Goal: Information Seeking & Learning: Learn about a topic

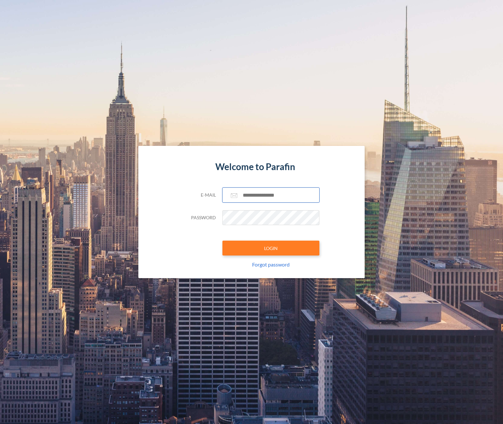
click at [255, 192] on input "text" at bounding box center [270, 194] width 97 height 15
paste input "**********"
type input "**********"
click at [293, 251] on button "LOGIN" at bounding box center [270, 247] width 97 height 15
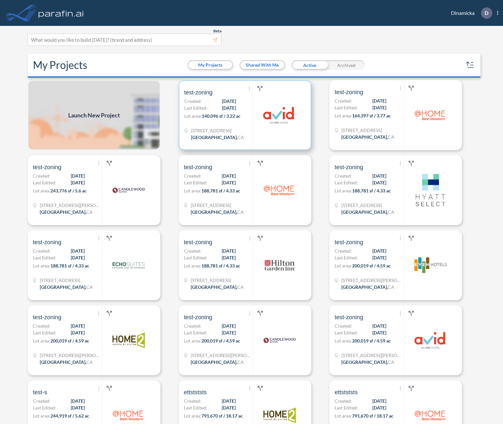
click at [222, 111] on span "10/03/2025" at bounding box center [229, 107] width 14 height 7
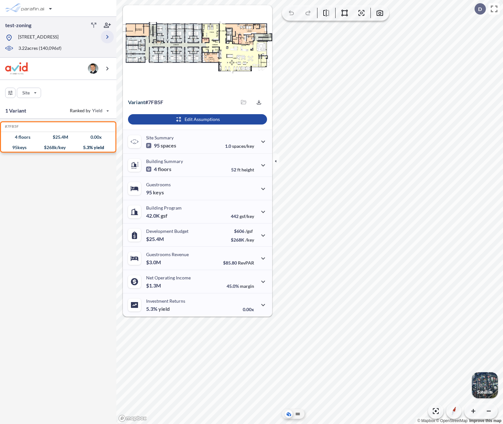
click at [108, 40] on icon "button" at bounding box center [107, 37] width 8 height 8
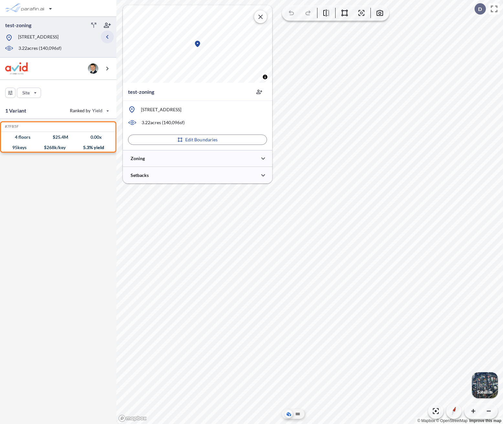
type input "***"
click at [180, 161] on div at bounding box center [197, 158] width 149 height 16
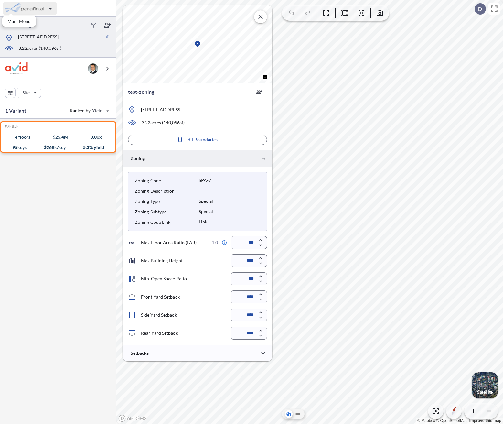
click at [33, 12] on div "button" at bounding box center [30, 8] width 54 height 13
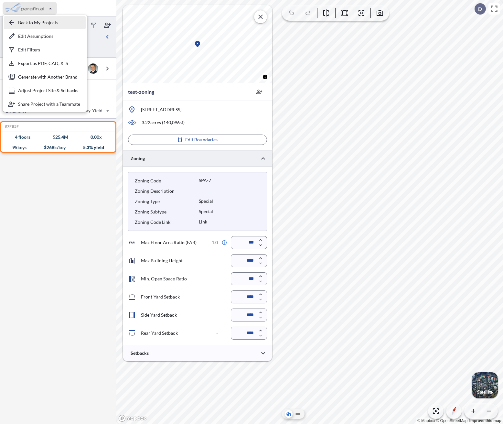
drag, startPoint x: 35, startPoint y: 16, endPoint x: 39, endPoint y: 22, distance: 6.5
click at [39, 22] on div "button" at bounding box center [45, 22] width 82 height 13
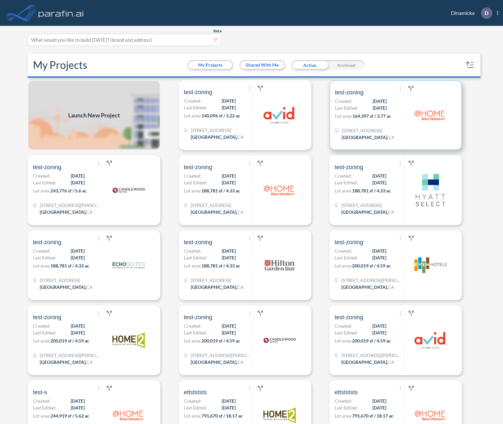
click at [367, 125] on div "Show More Created with sketchtool. Archive Reports Share a copy test-zoning Cre…" at bounding box center [369, 115] width 68 height 68
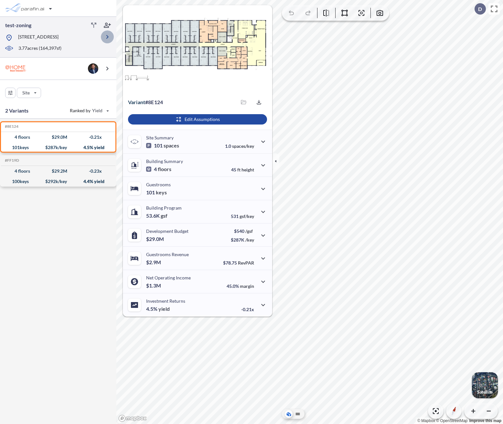
click at [109, 40] on icon "button" at bounding box center [107, 37] width 8 height 8
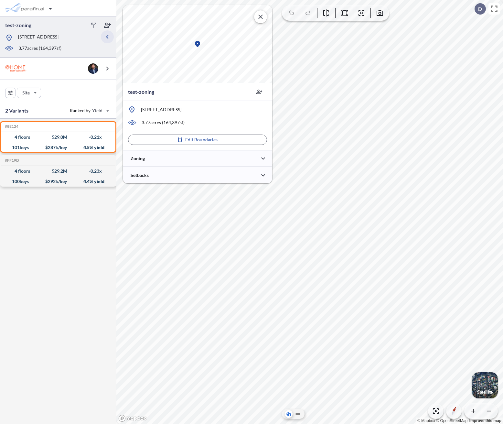
type input "*****"
click at [172, 160] on div at bounding box center [197, 158] width 149 height 16
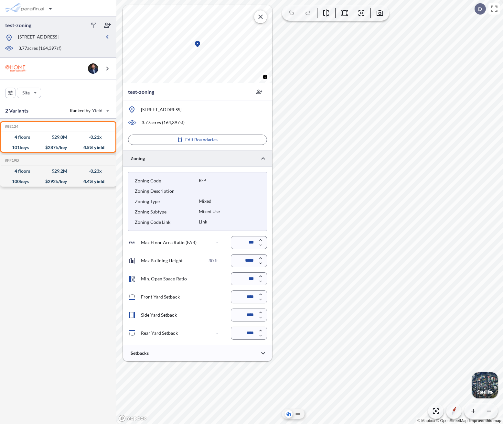
click at [106, 33] on div at bounding box center [107, 37] width 13 height 30
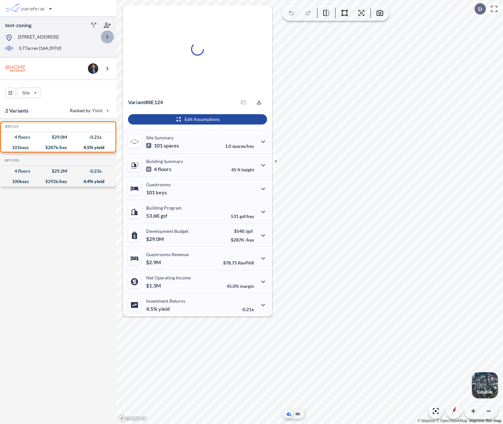
click at [106, 36] on icon "button" at bounding box center [107, 37] width 8 height 8
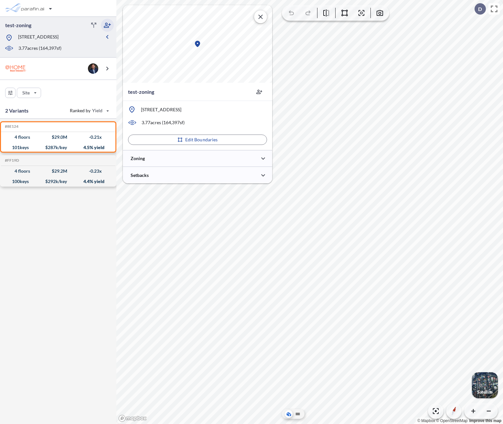
type input "*****"
click at [65, 12] on div at bounding box center [58, 8] width 116 height 17
click at [51, 9] on div "button" at bounding box center [30, 8] width 54 height 13
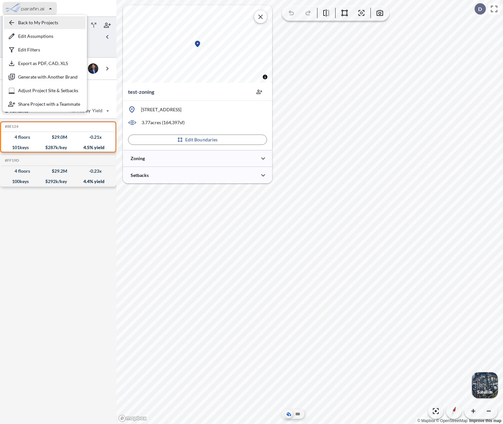
click at [50, 25] on div "button" at bounding box center [45, 22] width 82 height 13
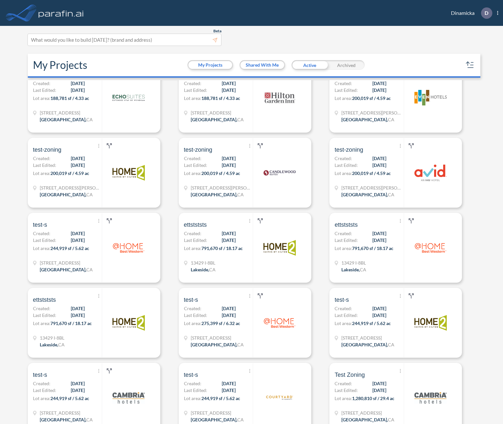
scroll to position [200, 0]
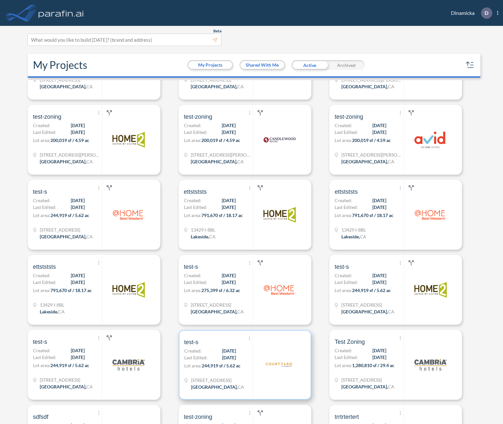
click at [206, 354] on span "Last Edited:" at bounding box center [195, 357] width 23 height 7
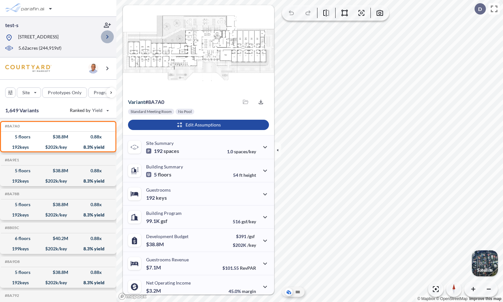
click at [106, 41] on icon "button" at bounding box center [107, 37] width 8 height 8
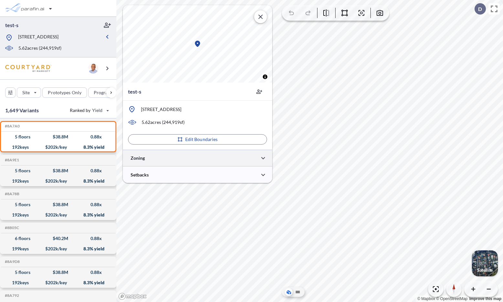
click at [180, 161] on div at bounding box center [197, 158] width 149 height 16
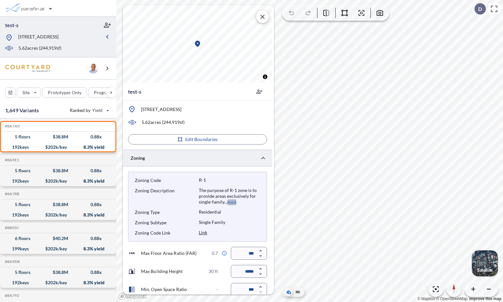
click at [230, 202] on button "more" at bounding box center [231, 203] width 9 height 6
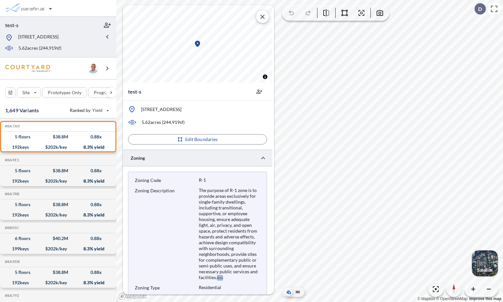
click at [220, 280] on button "less" at bounding box center [220, 278] width 6 height 6
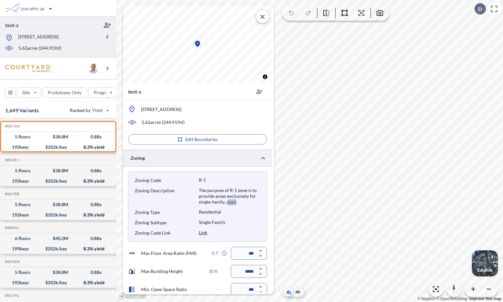
click at [231, 204] on button "more" at bounding box center [231, 203] width 9 height 6
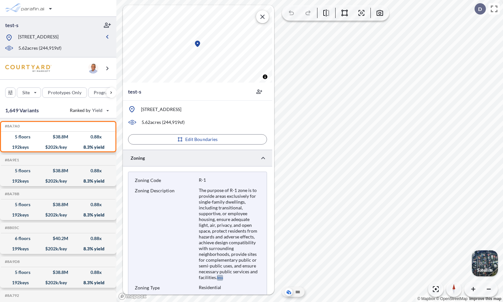
click at [219, 276] on button "less" at bounding box center [220, 278] width 6 height 6
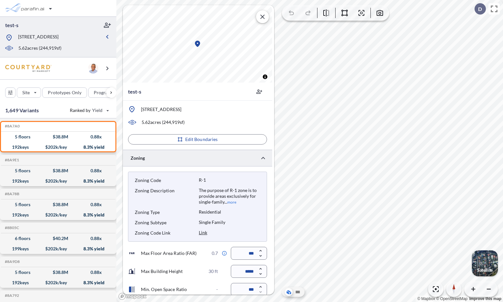
click at [230, 204] on button "more" at bounding box center [231, 203] width 9 height 6
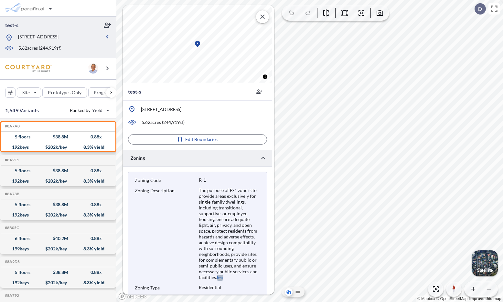
click at [222, 278] on button "less" at bounding box center [220, 278] width 6 height 6
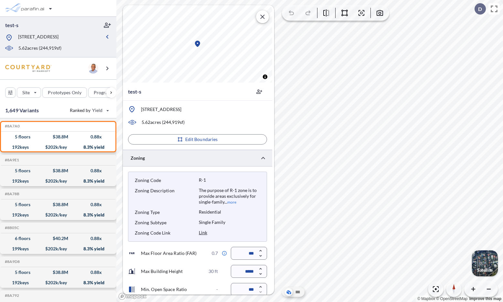
click at [228, 204] on button "more" at bounding box center [231, 203] width 9 height 6
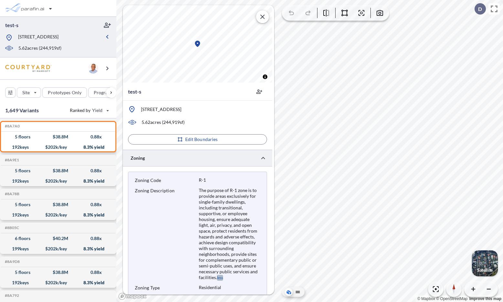
click at [218, 279] on button "less" at bounding box center [220, 278] width 6 height 6
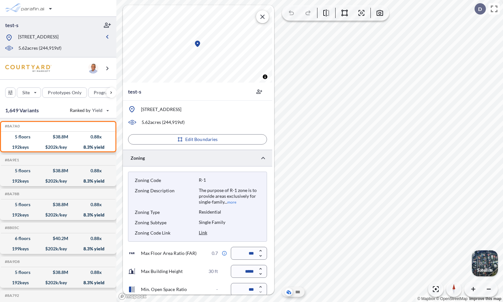
click at [227, 205] on button "more" at bounding box center [231, 203] width 9 height 6
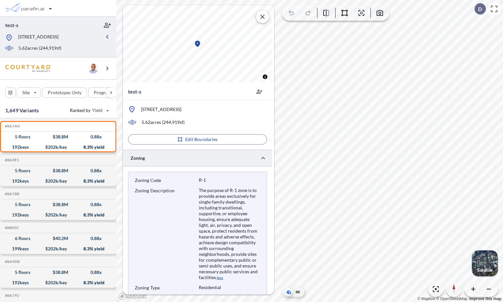
click at [220, 281] on div "Zoning Code R-1 Zoning Description The purpose of R-1 zone is to provide areas …" at bounding box center [197, 245] width 139 height 146
click at [220, 279] on button "less" at bounding box center [220, 278] width 6 height 6
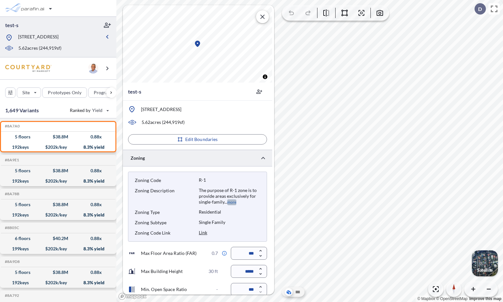
click at [232, 204] on button "more" at bounding box center [231, 203] width 9 height 6
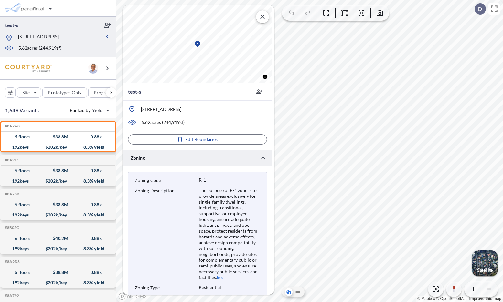
click at [219, 279] on button "less" at bounding box center [220, 278] width 6 height 6
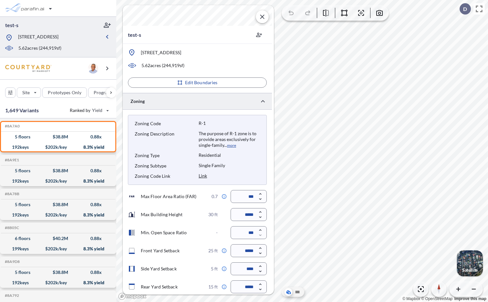
scroll to position [77, 0]
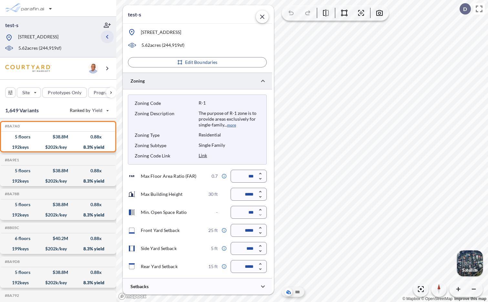
click at [104, 41] on icon "button" at bounding box center [107, 37] width 8 height 8
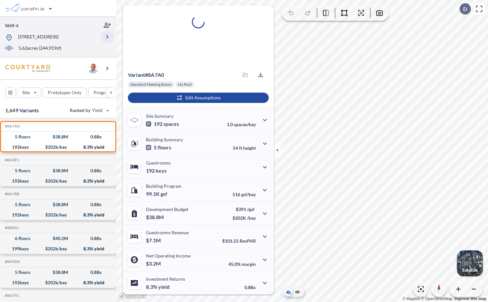
scroll to position [27, 0]
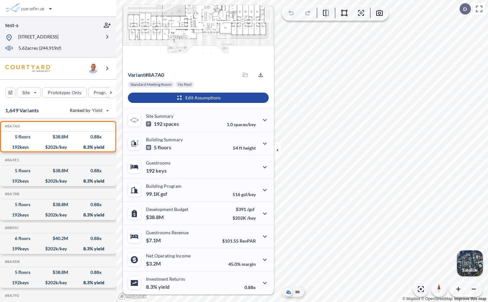
click at [102, 47] on div at bounding box center [107, 37] width 13 height 30
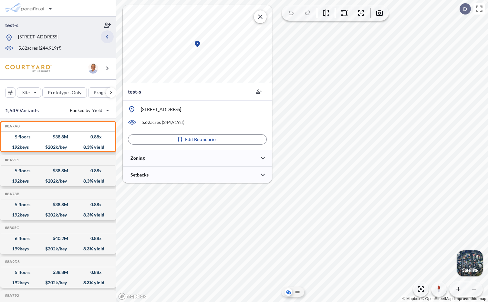
scroll to position [0, 0]
type input "***"
type input "*****"
click at [189, 165] on div at bounding box center [197, 158] width 149 height 16
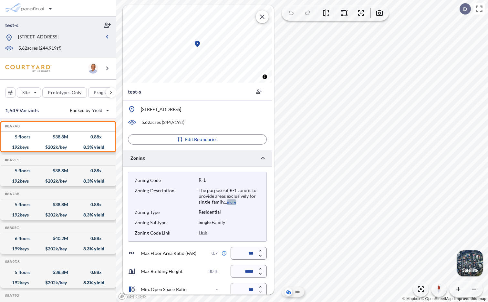
click at [233, 204] on button "more" at bounding box center [231, 203] width 9 height 6
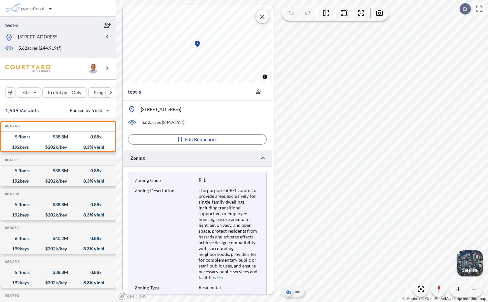
click at [222, 278] on button "less" at bounding box center [220, 278] width 6 height 6
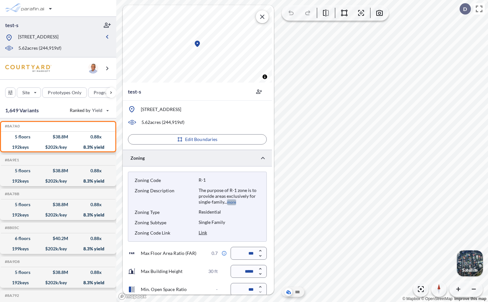
click at [234, 204] on button "more" at bounding box center [231, 203] width 9 height 6
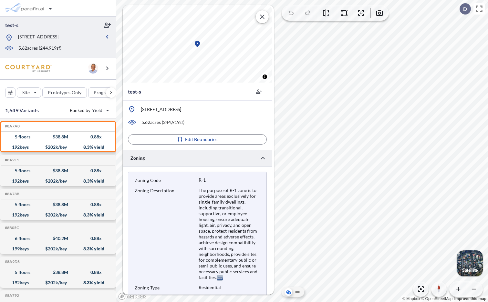
drag, startPoint x: 219, startPoint y: 277, endPoint x: 220, endPoint y: 281, distance: 4.0
click at [220, 281] on div "Zoning Code R-1 Zoning Description The purpose of R-1 zone is to provide areas …" at bounding box center [197, 245] width 139 height 146
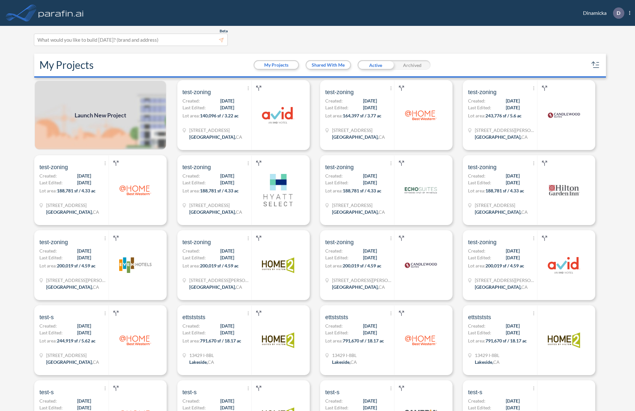
click at [243, 51] on section "Beta This experimental feature is still in beta. Help improve this by reporting…" at bounding box center [317, 218] width 571 height 385
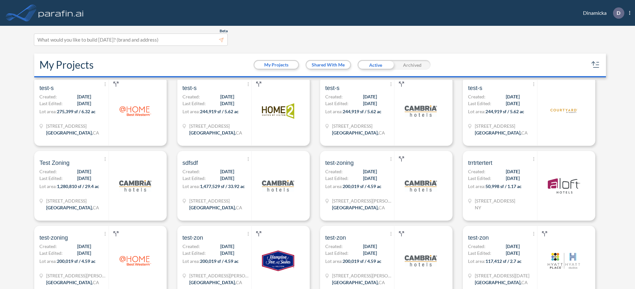
scroll to position [355, 0]
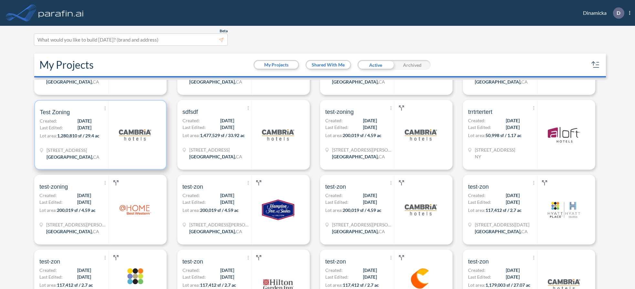
click at [66, 137] on span "1,280,810 sf / 29.4 ac" at bounding box center [78, 135] width 42 height 5
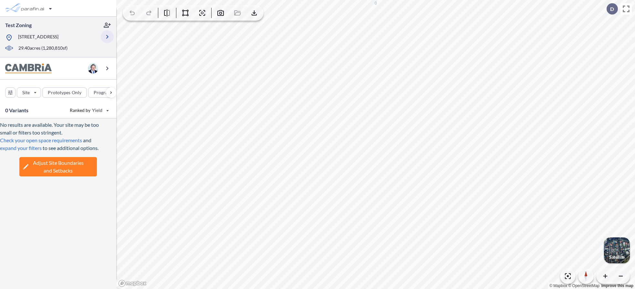
click at [104, 39] on icon "button" at bounding box center [107, 37] width 8 height 8
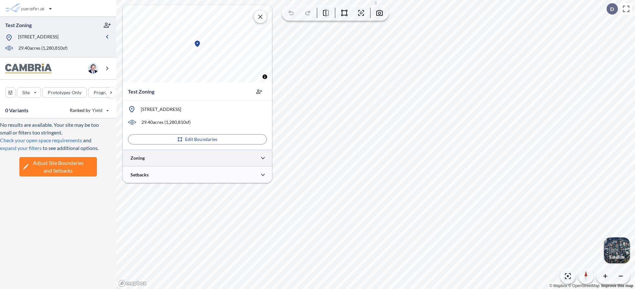
click at [197, 157] on div at bounding box center [197, 158] width 149 height 16
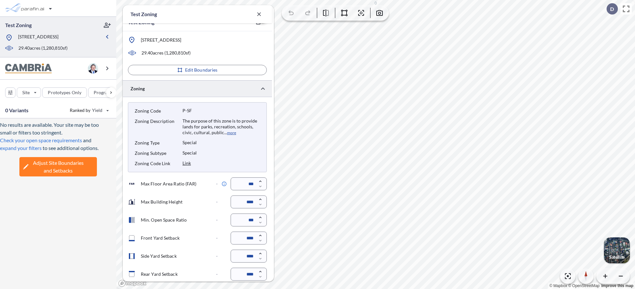
scroll to position [108, 0]
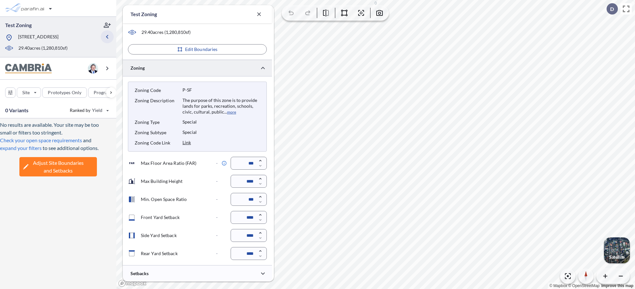
click at [106, 43] on button "button" at bounding box center [107, 36] width 13 height 13
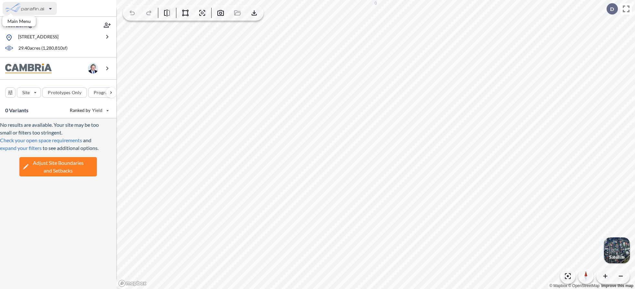
scroll to position [34, 0]
click at [45, 10] on div "button" at bounding box center [30, 8] width 54 height 13
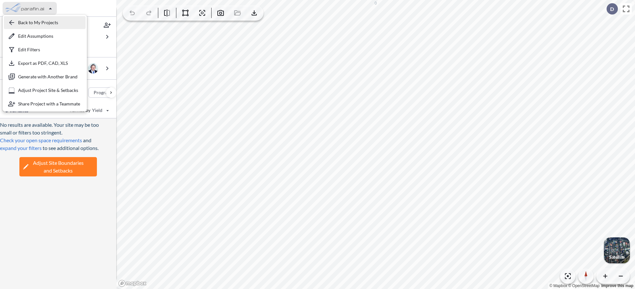
click at [46, 18] on div "button" at bounding box center [45, 22] width 82 height 13
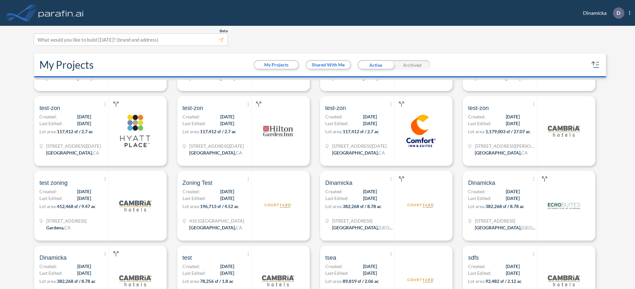
scroll to position [514, 0]
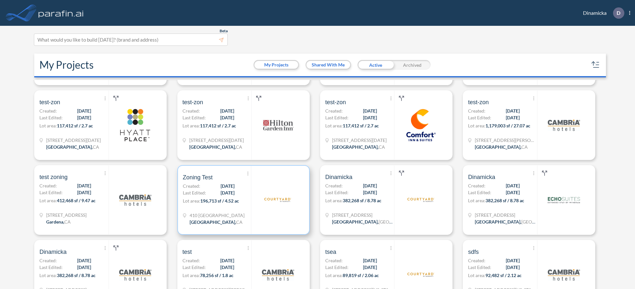
click at [229, 204] on span "196,713 sf / 4.52 ac" at bounding box center [219, 200] width 39 height 5
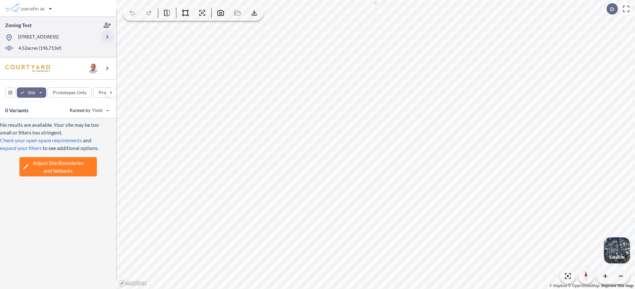
click at [109, 41] on icon "button" at bounding box center [107, 37] width 8 height 8
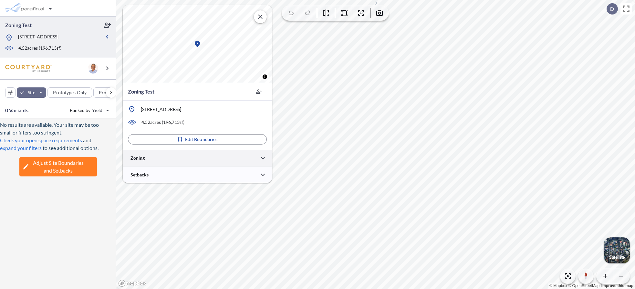
click at [194, 155] on div at bounding box center [197, 158] width 149 height 16
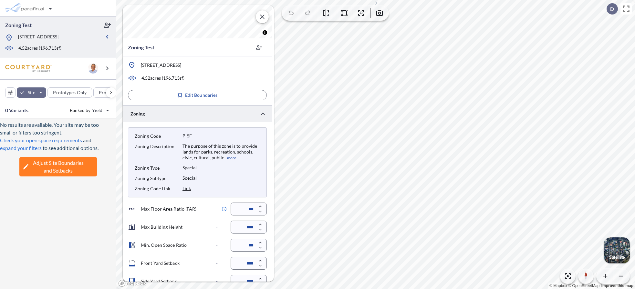
scroll to position [108, 0]
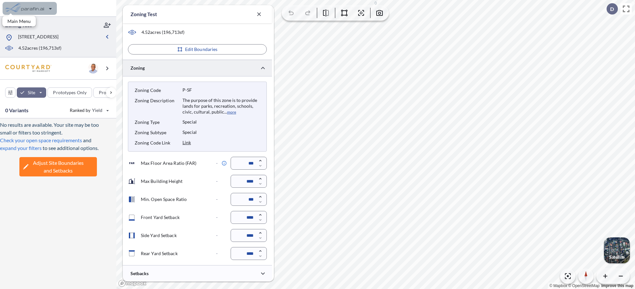
click at [37, 8] on div "button" at bounding box center [30, 8] width 54 height 13
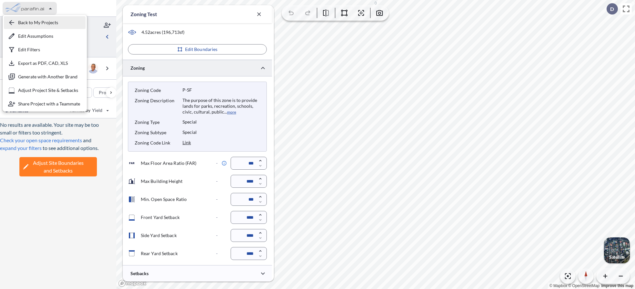
click at [41, 22] on div "button" at bounding box center [45, 22] width 82 height 13
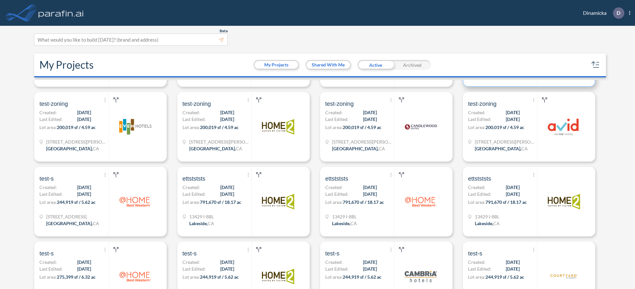
scroll to position [139, 0]
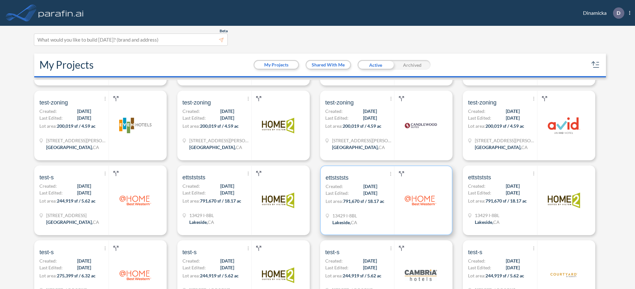
click at [362, 197] on div "Show More Created with sketchtool. Archive Reports Share a copy ettstststs Crea…" at bounding box center [360, 200] width 68 height 68
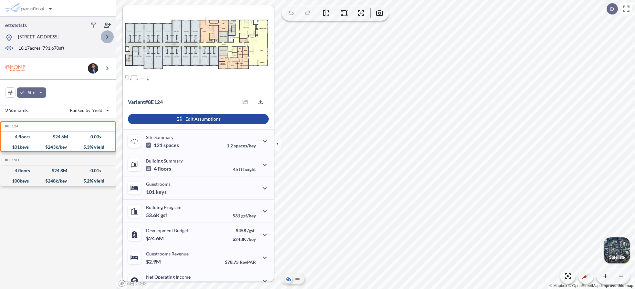
click at [102, 38] on button "button" at bounding box center [107, 36] width 13 height 13
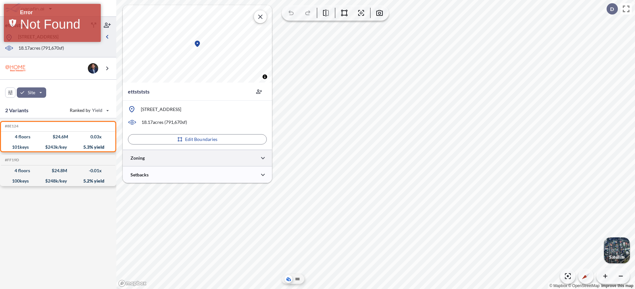
click at [186, 158] on div at bounding box center [197, 158] width 149 height 16
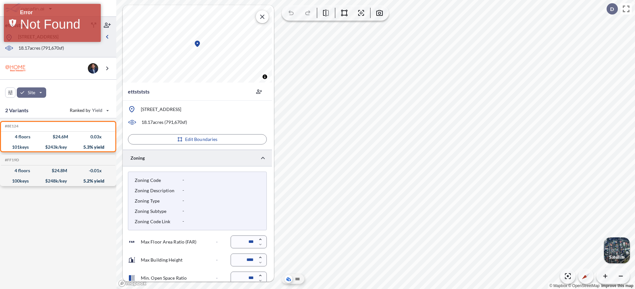
scroll to position [79, 0]
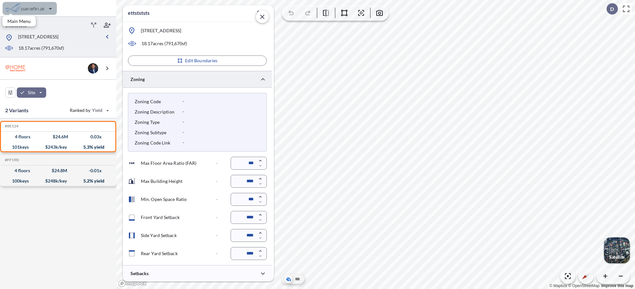
click at [44, 8] on div "button" at bounding box center [30, 8] width 54 height 13
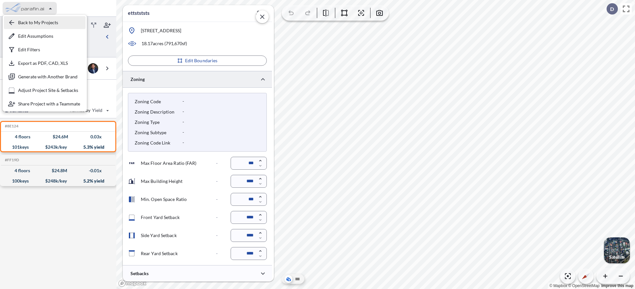
click at [43, 21] on div "button" at bounding box center [45, 22] width 82 height 13
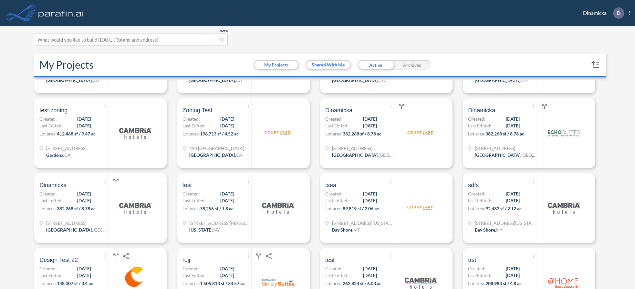
scroll to position [583, 0]
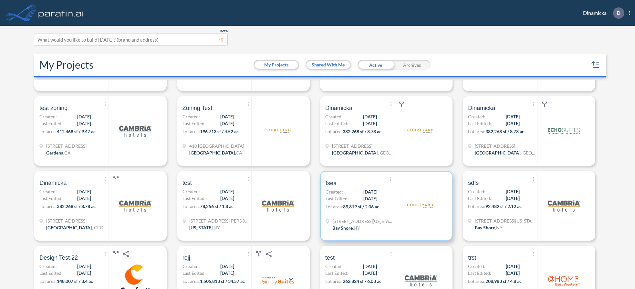
click at [347, 204] on span "89,819 sf / 2.06 ac" at bounding box center [361, 206] width 36 height 5
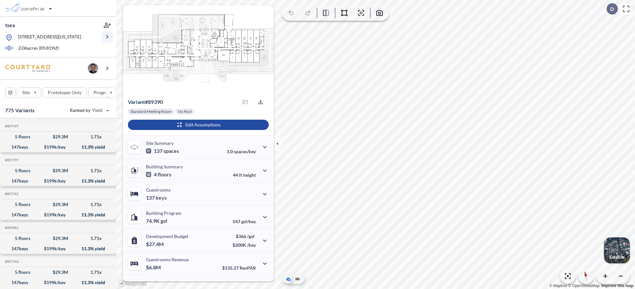
click at [105, 38] on icon "button" at bounding box center [107, 37] width 8 height 8
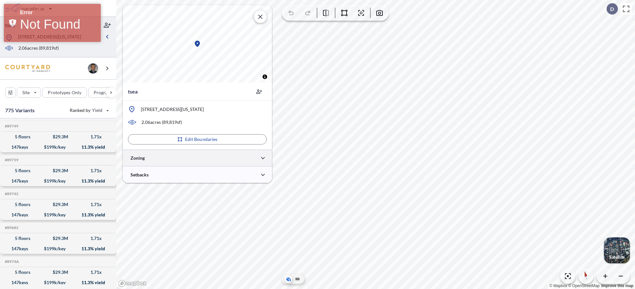
click at [201, 156] on div at bounding box center [197, 158] width 149 height 16
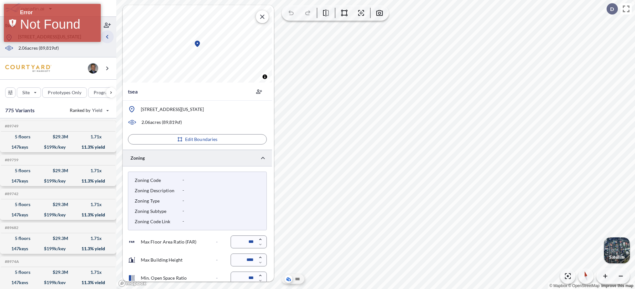
drag, startPoint x: 112, startPoint y: 36, endPoint x: 111, endPoint y: 39, distance: 3.5
click at [111, 37] on button "button" at bounding box center [107, 36] width 13 height 13
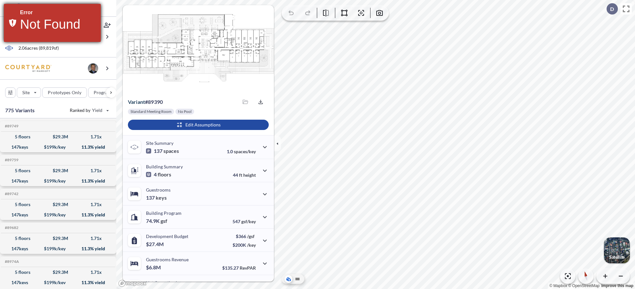
click at [97, 7] on div "Error 404 Not Found Not Found" at bounding box center [52, 23] width 97 height 38
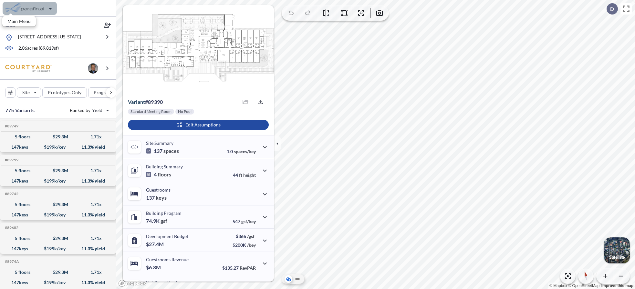
click at [31, 13] on div "button" at bounding box center [30, 8] width 54 height 13
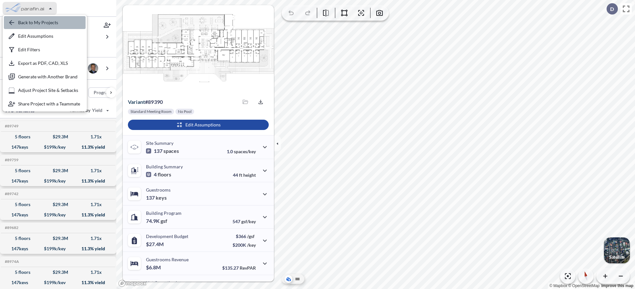
click at [33, 18] on div "button" at bounding box center [45, 22] width 82 height 13
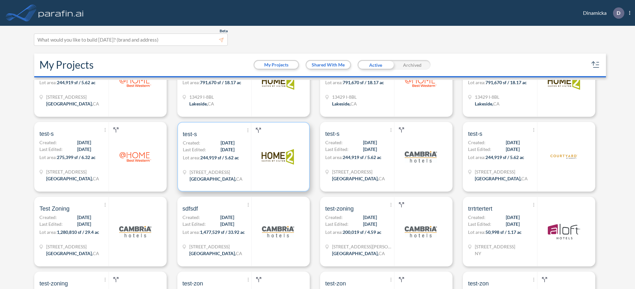
scroll to position [262, 0]
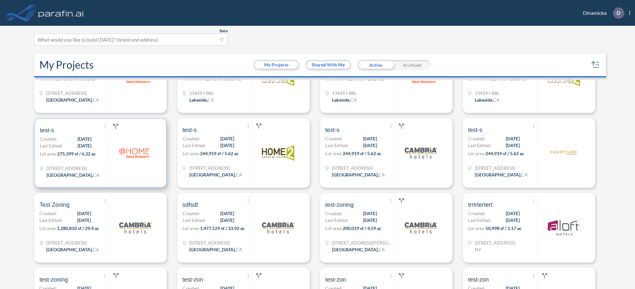
click at [80, 145] on span "10/01/2025" at bounding box center [85, 145] width 14 height 7
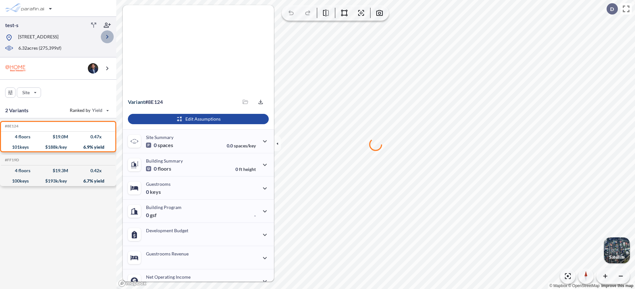
click at [107, 43] on button "button" at bounding box center [107, 36] width 13 height 13
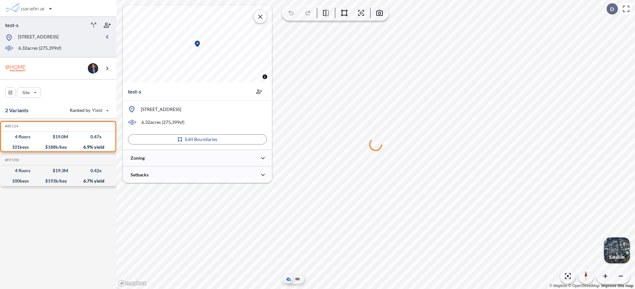
type input "***"
type input "*****"
click at [181, 153] on div at bounding box center [197, 158] width 149 height 16
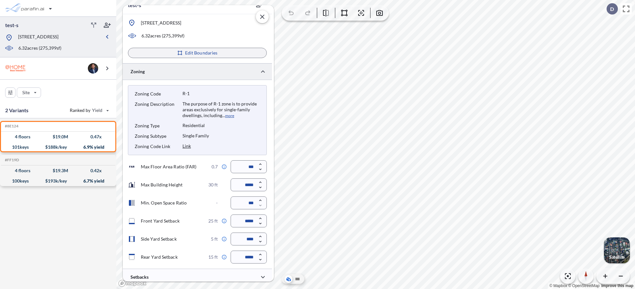
scroll to position [108, 0]
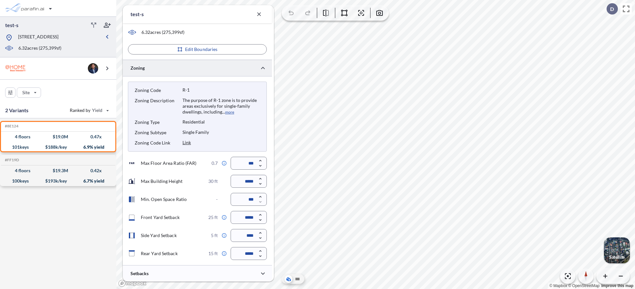
click at [230, 117] on div "Zoning Code R-1 Zoning Description The purpose of R-1 zone is to provide areas …" at bounding box center [197, 117] width 139 height 70
click at [230, 110] on button "more" at bounding box center [229, 113] width 9 height 6
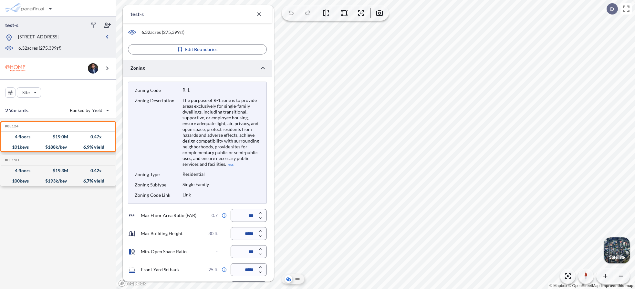
click at [230, 164] on button "less" at bounding box center [229, 165] width 7 height 6
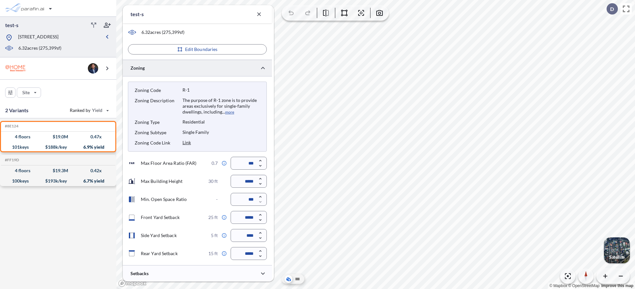
click at [218, 168] on div "Max Floor Area Ratio (FAR) 0.7 ***" at bounding box center [197, 163] width 139 height 13
